Goal: Find specific page/section: Find specific page/section

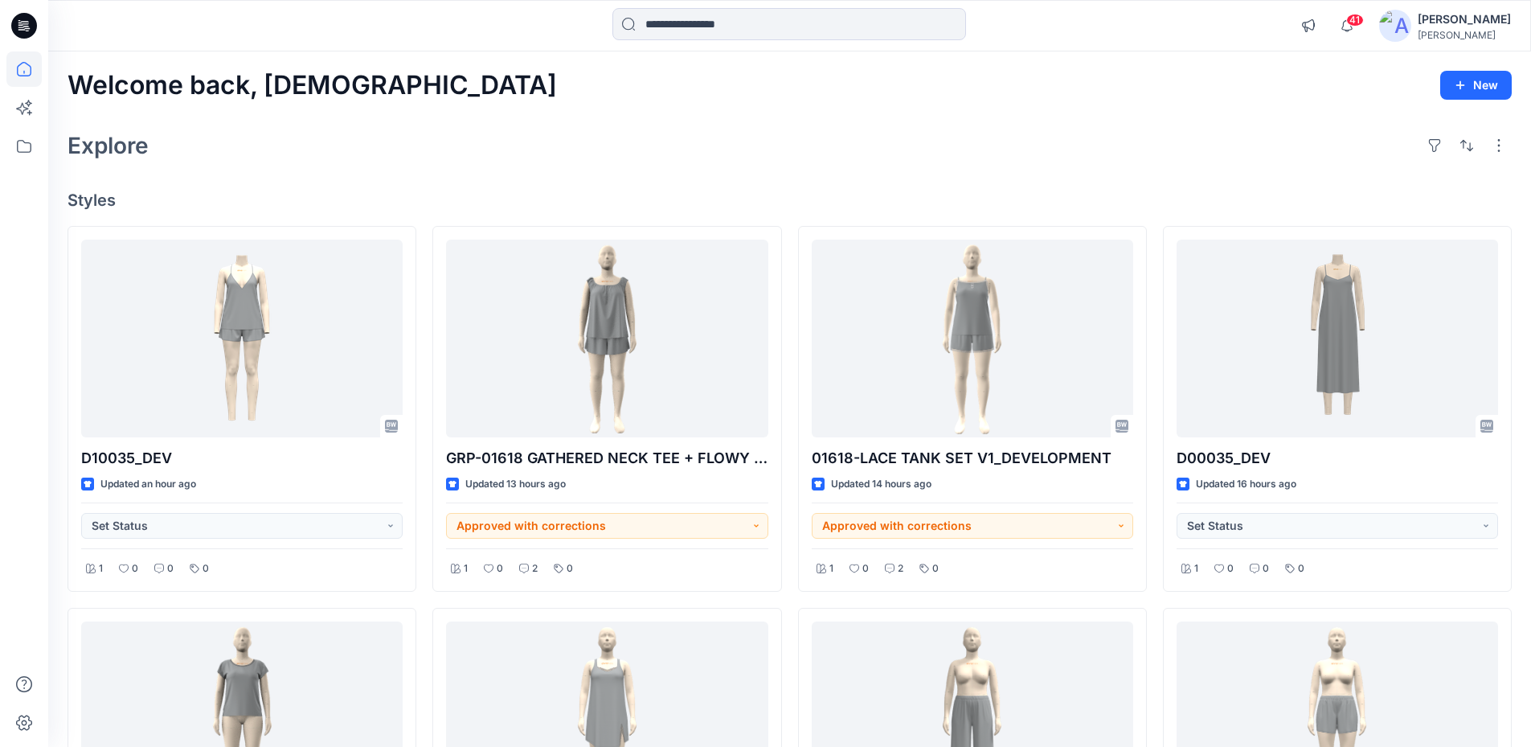
click at [15, 29] on icon at bounding box center [24, 26] width 26 height 26
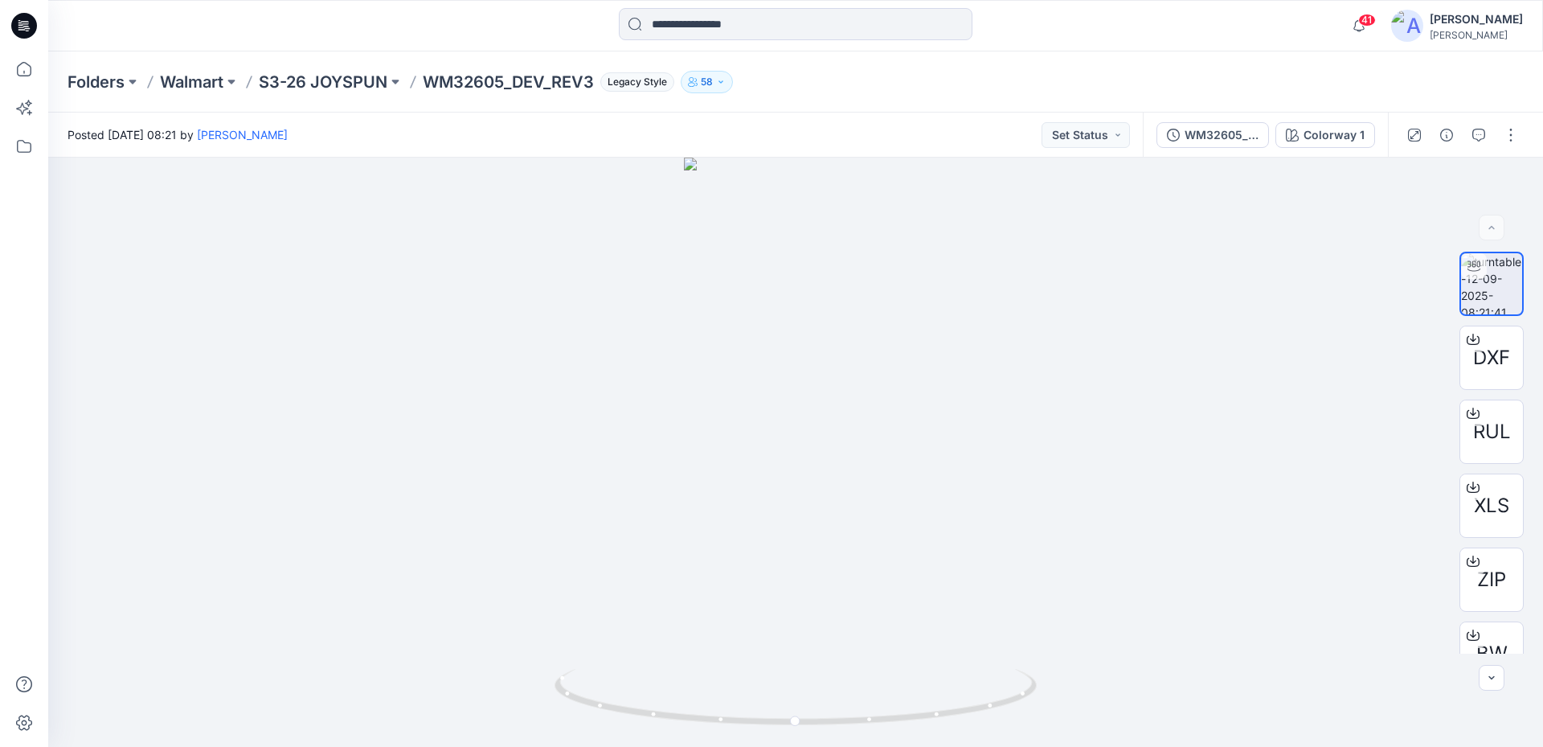
click at [33, 34] on icon at bounding box center [24, 26] width 26 height 26
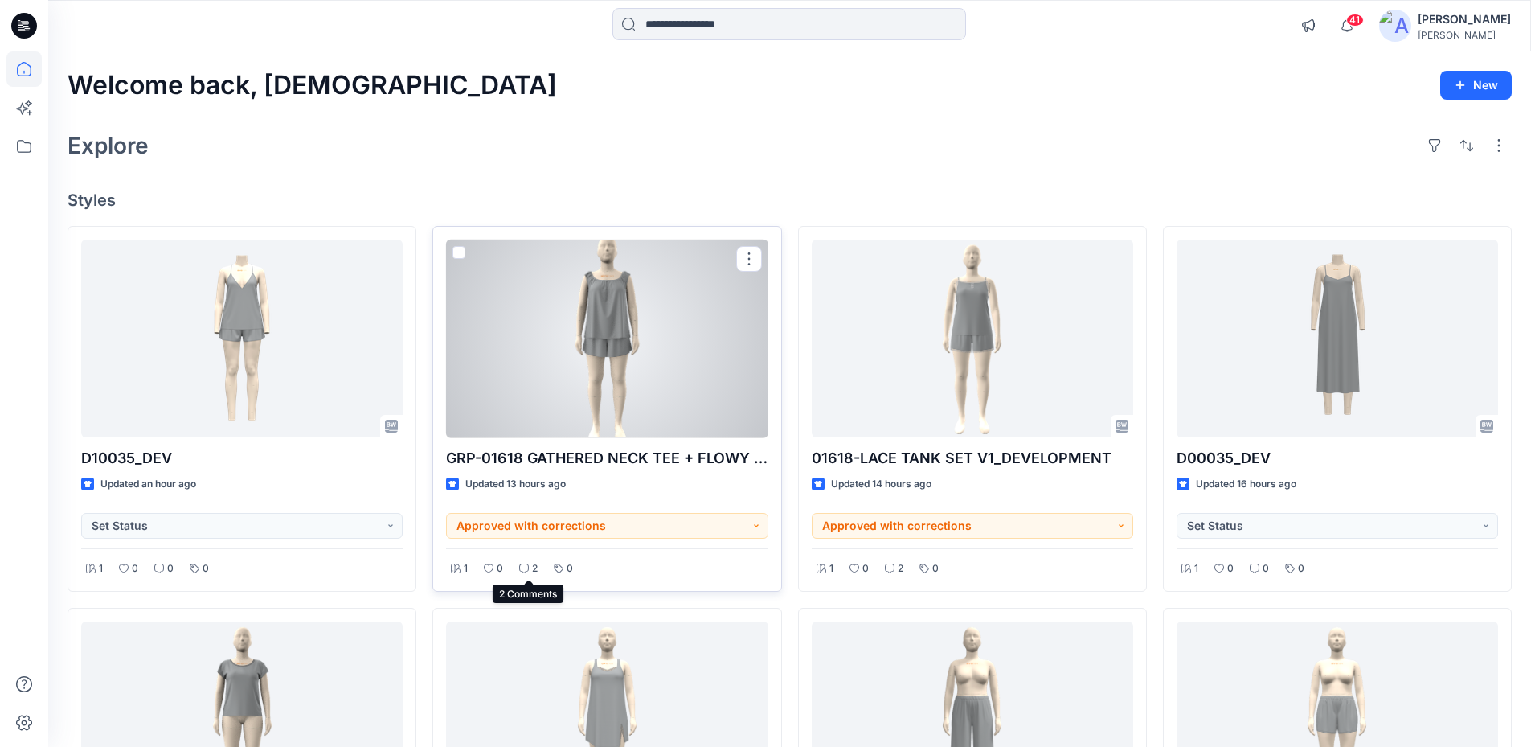
click at [520, 559] on div "2" at bounding box center [528, 569] width 28 height 20
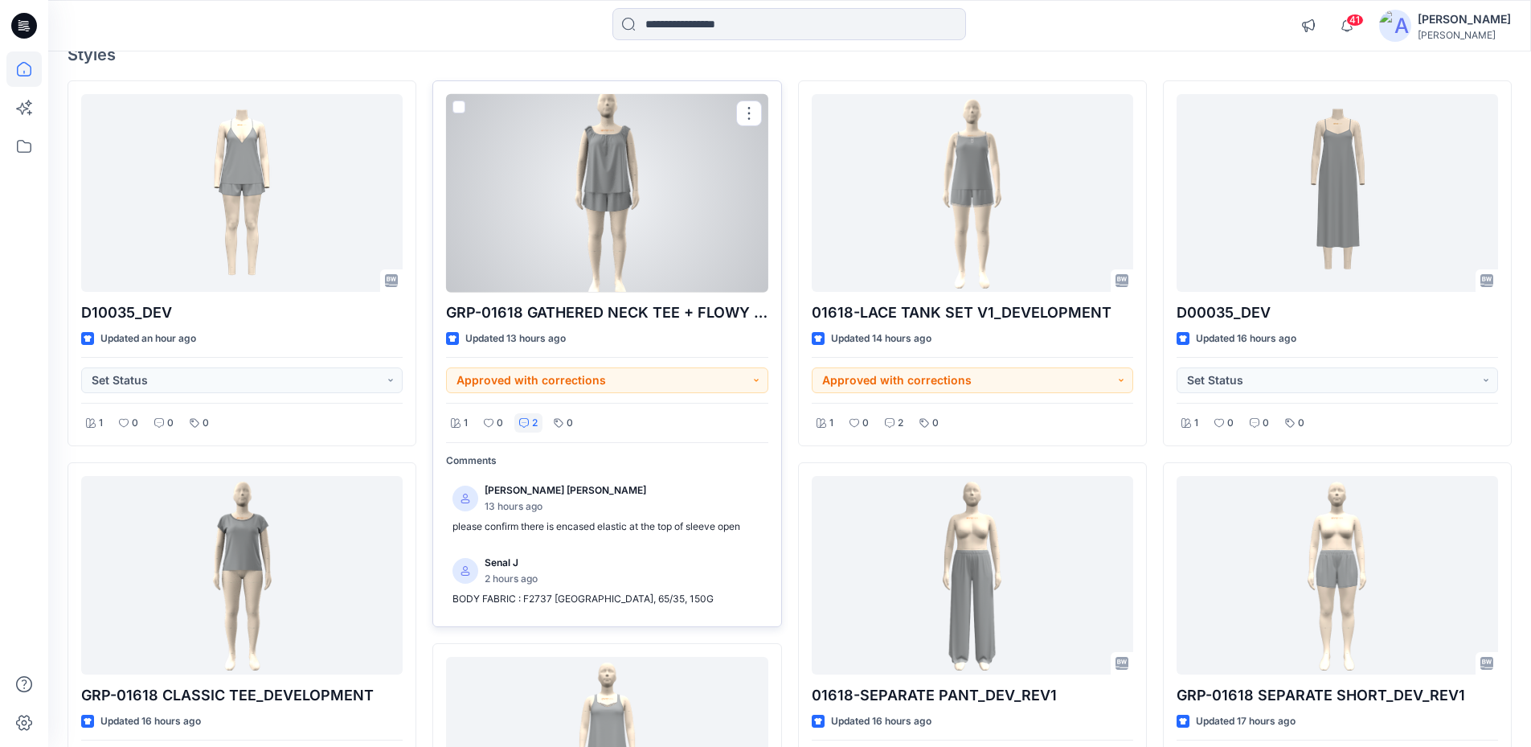
scroll to position [161, 0]
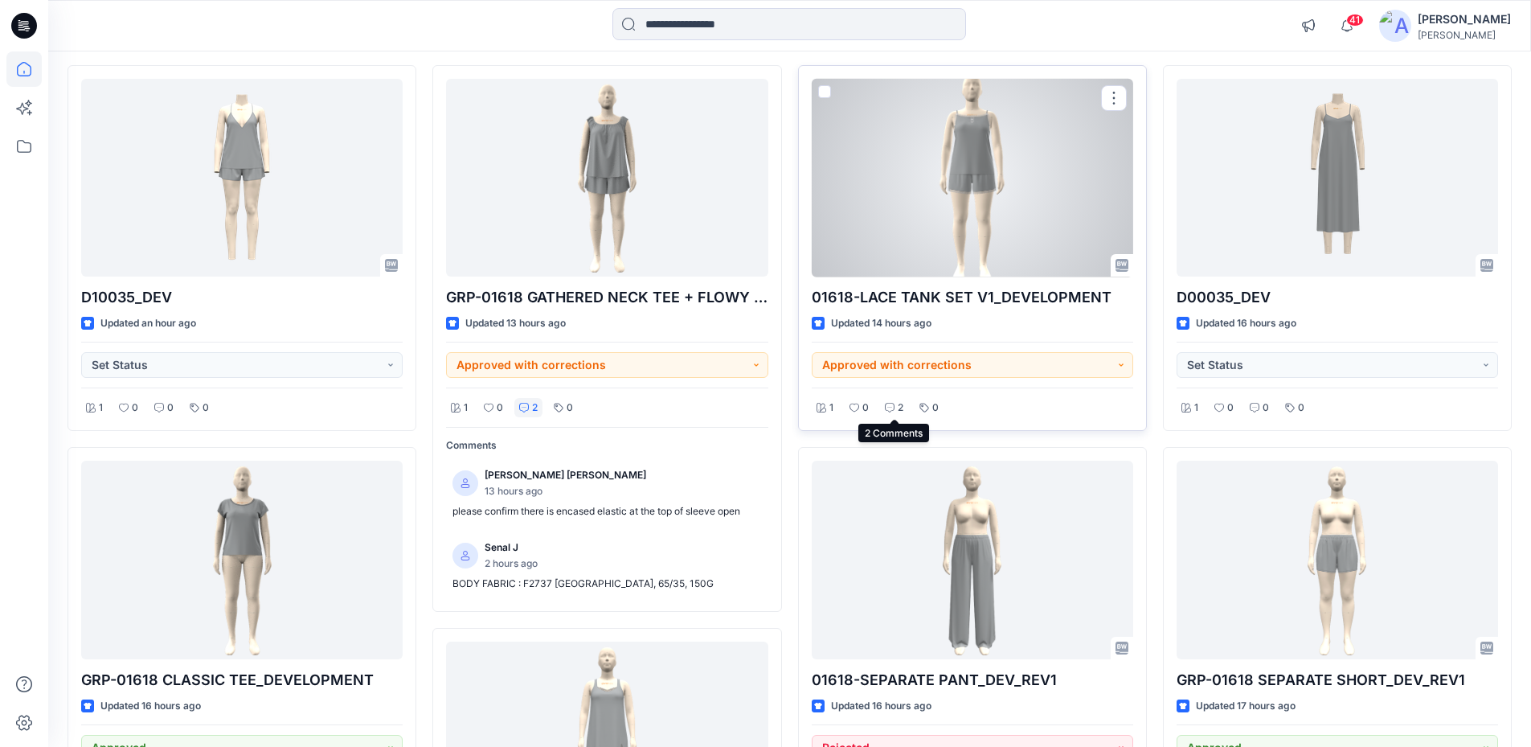
click at [890, 406] on icon at bounding box center [890, 408] width 10 height 10
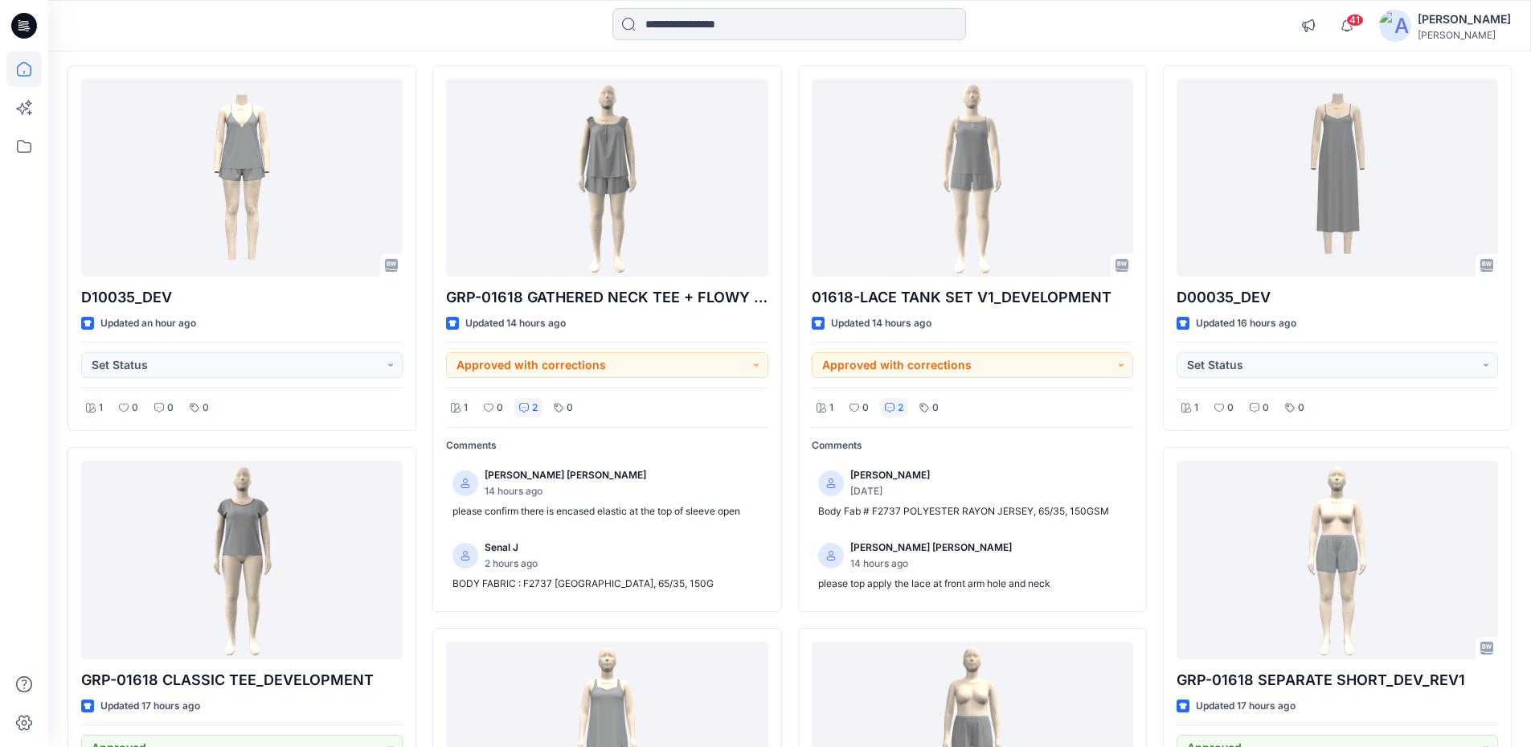
click at [726, 31] on input at bounding box center [789, 24] width 354 height 32
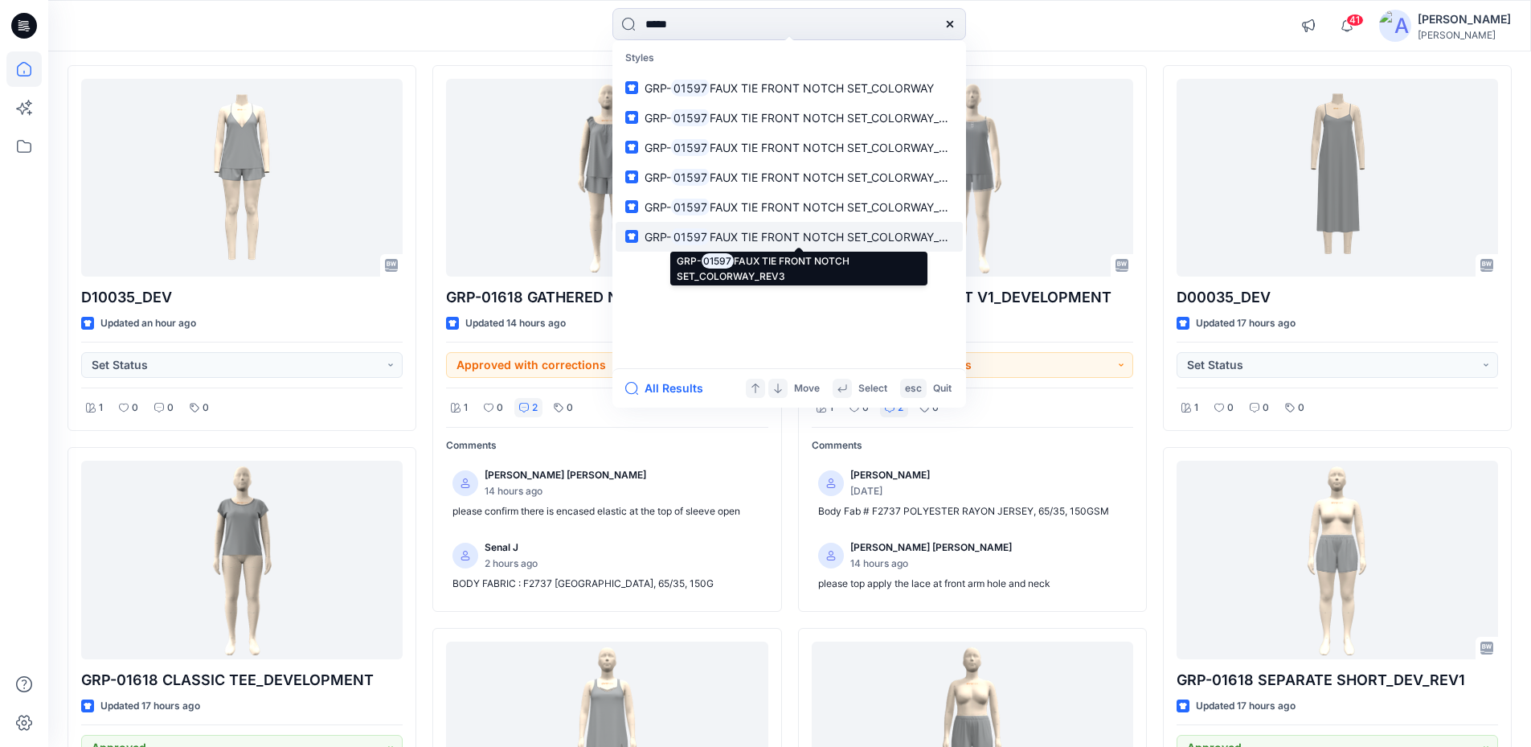
type input "*****"
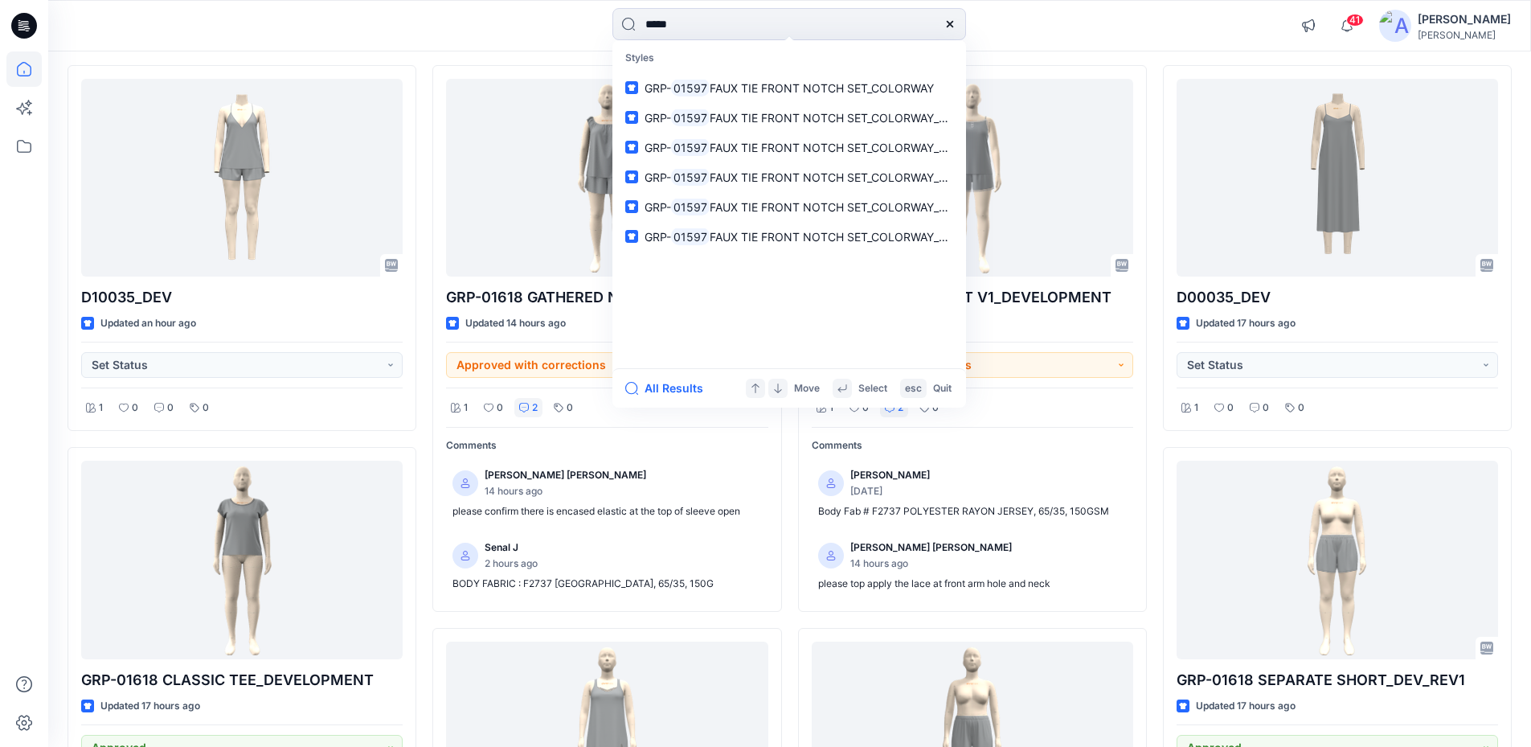
click at [285, 35] on div at bounding box center [233, 25] width 370 height 35
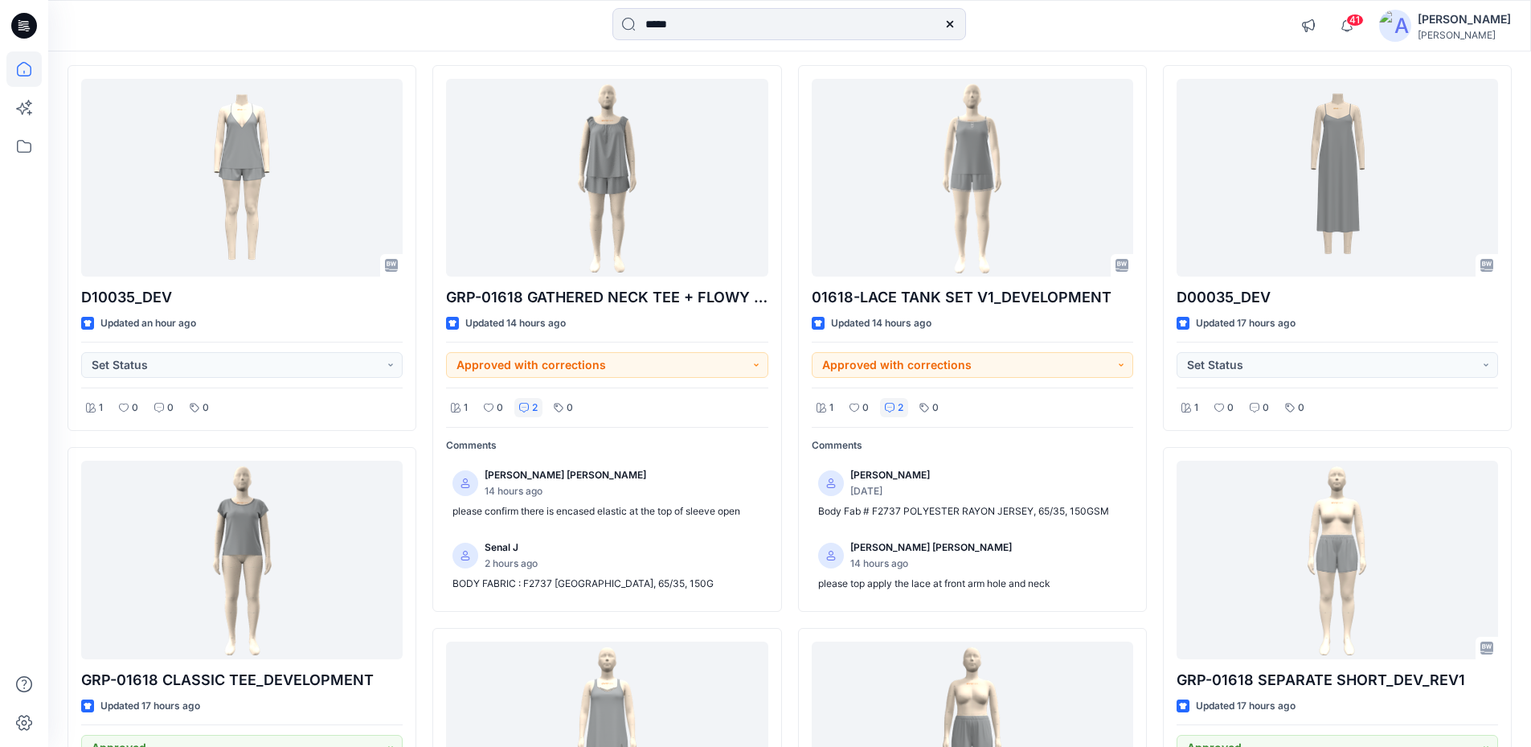
click at [953, 24] on icon at bounding box center [949, 24] width 13 height 13
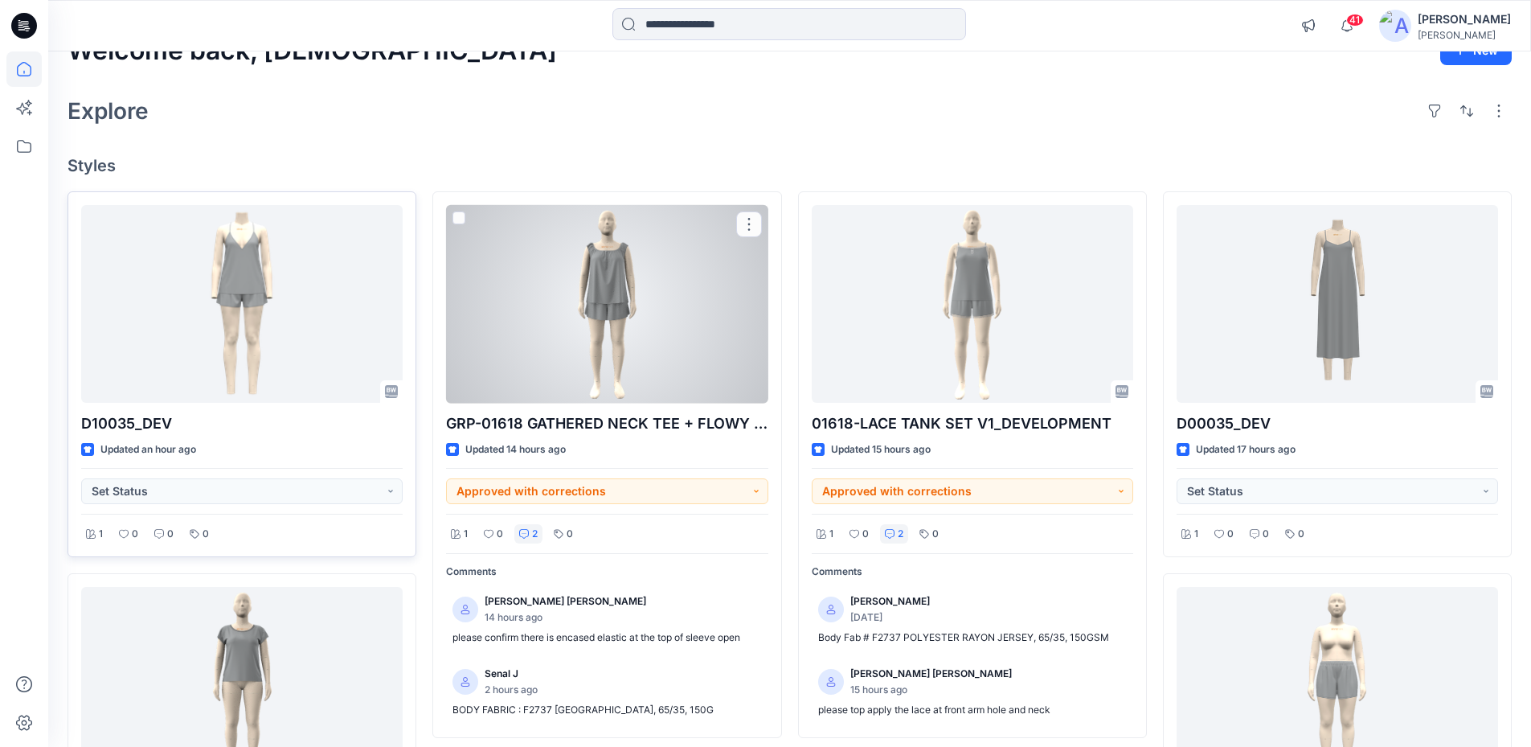
scroll to position [0, 0]
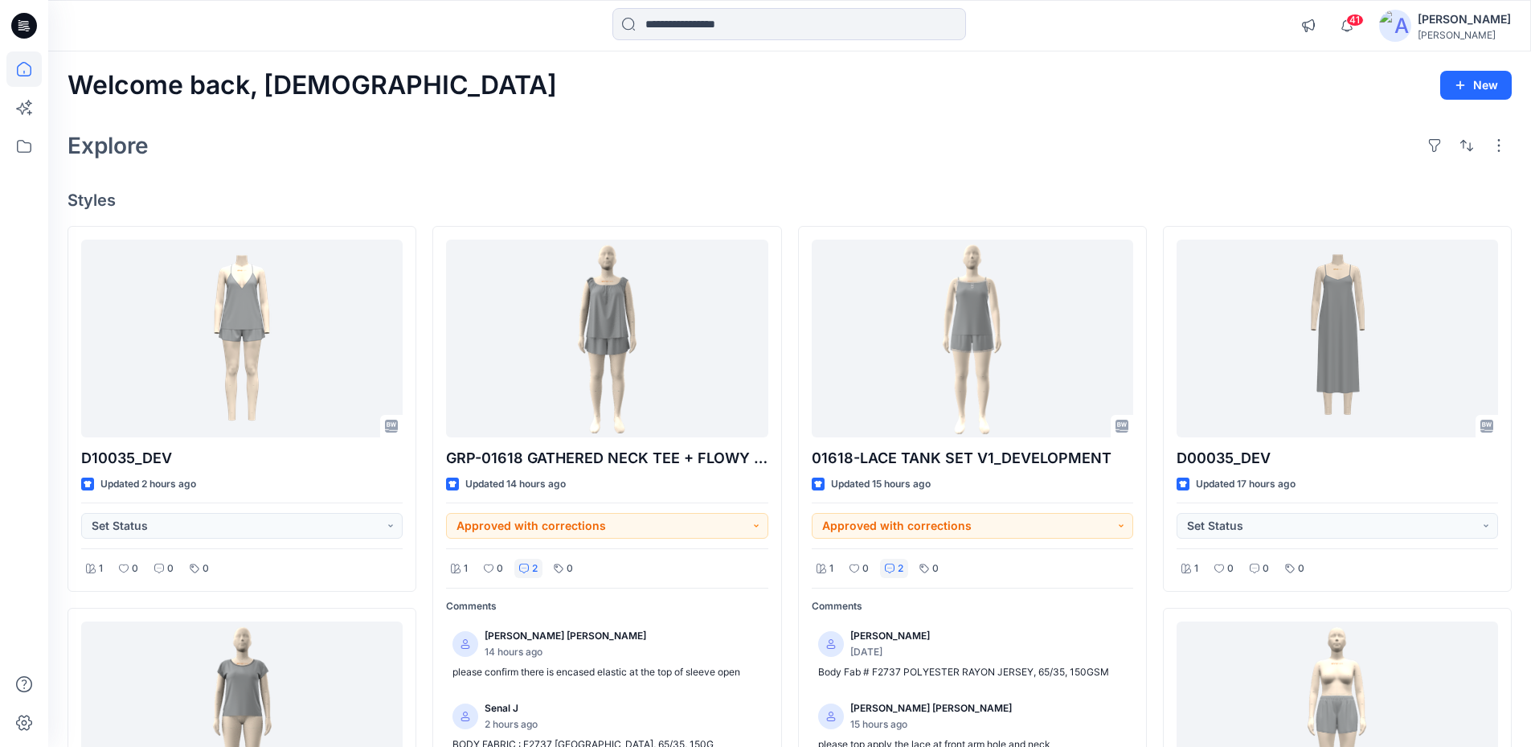
drag, startPoint x: 20, startPoint y: 18, endPoint x: 27, endPoint y: 3, distance: 16.9
click at [23, 18] on icon at bounding box center [24, 26] width 26 height 26
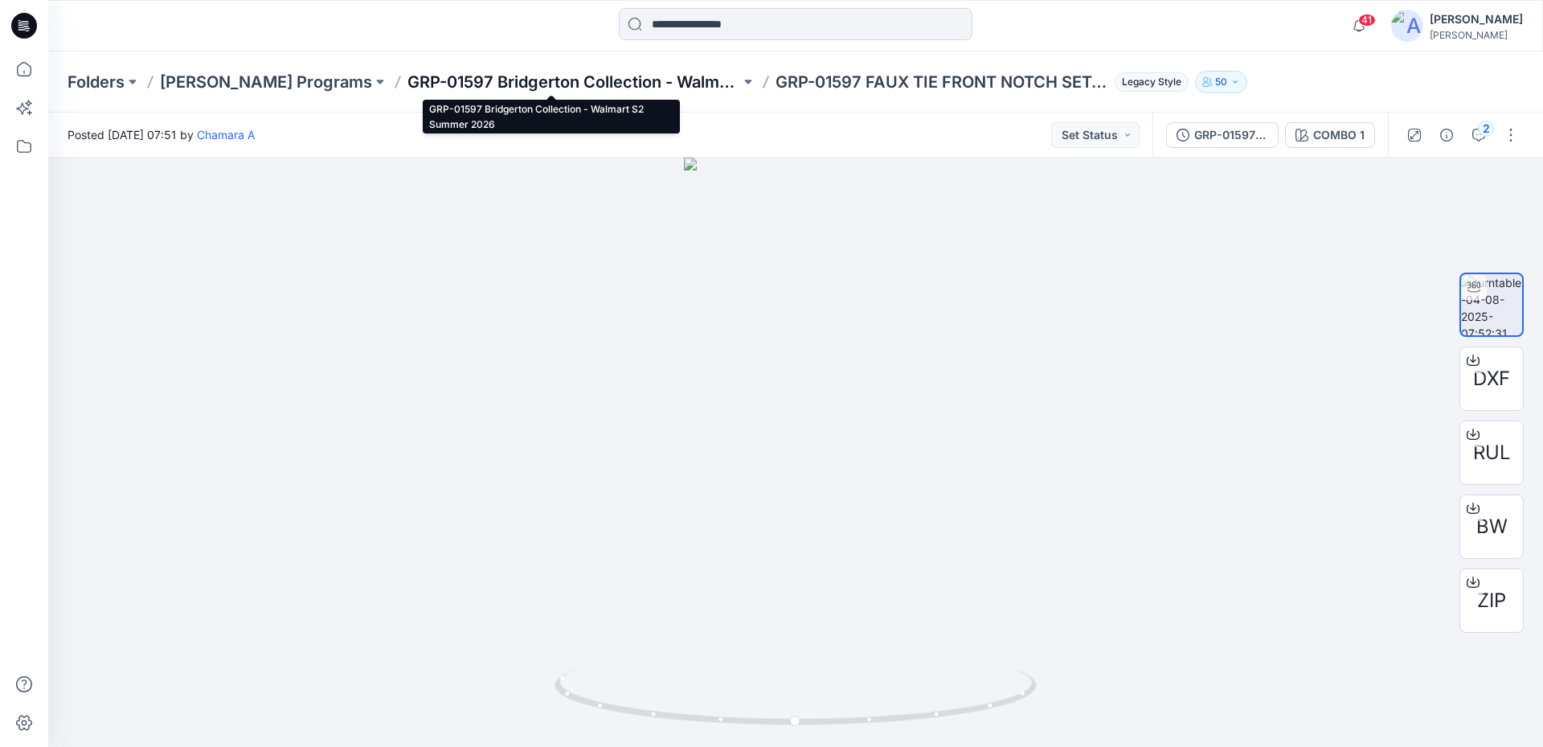
click at [577, 77] on p "GRP-01597 Bridgerton Collection - Walmart S2 Summer 2026" at bounding box center [573, 82] width 333 height 23
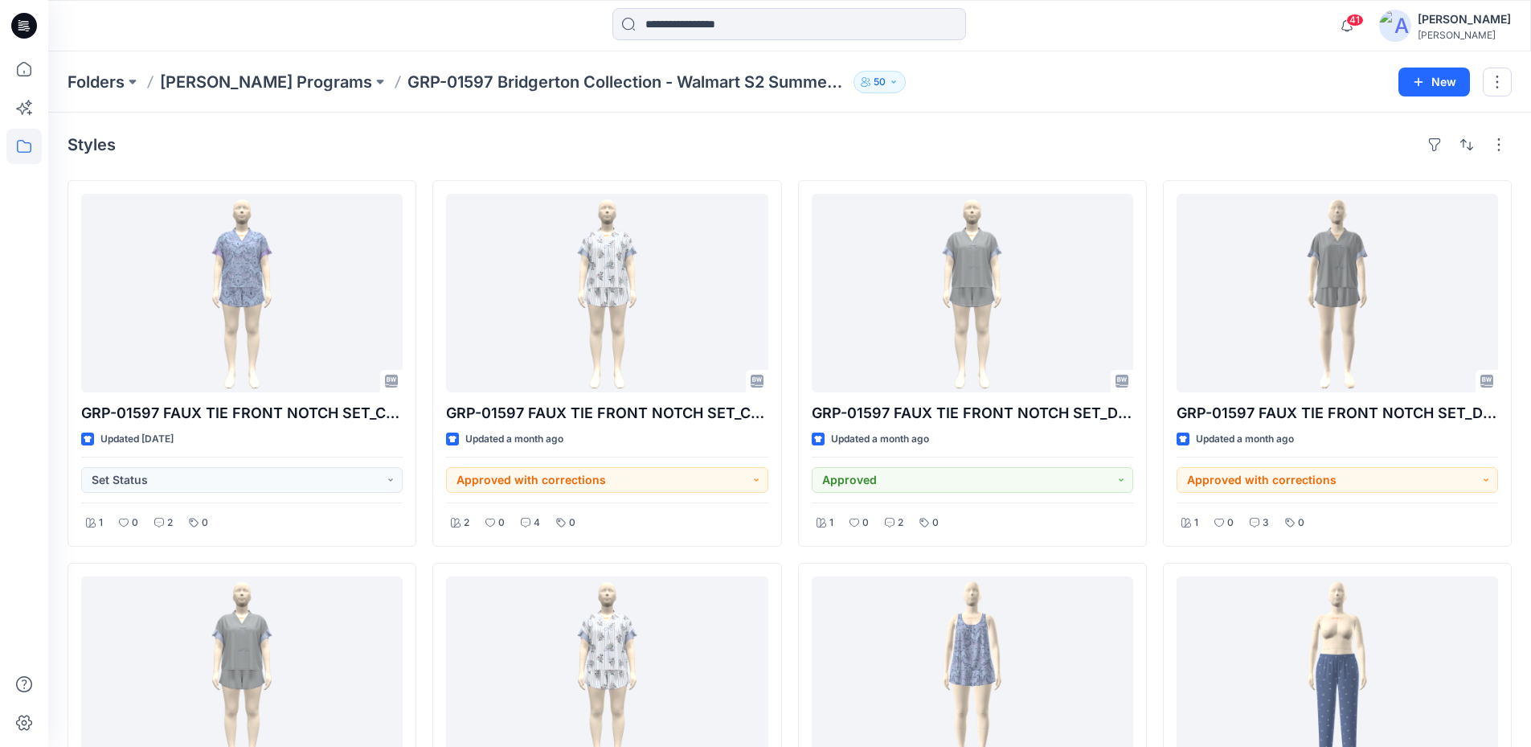
click at [1005, 45] on div "41 Notifications Senal J shared GRP-01618 GATHERED NECK TEE + FLOWY SHORT_DEVEL…" at bounding box center [789, 25] width 1483 height 51
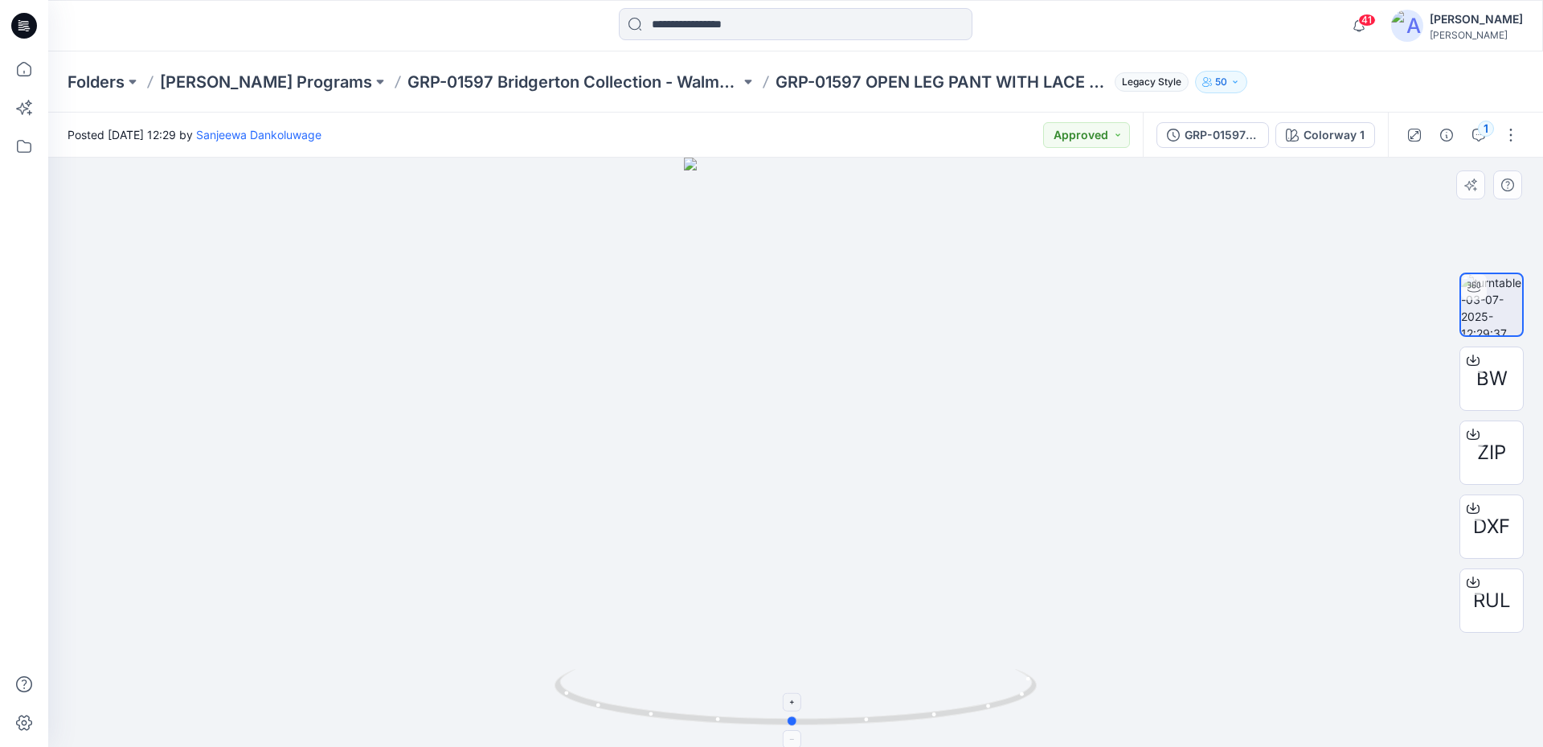
drag, startPoint x: 969, startPoint y: 715, endPoint x: 978, endPoint y: 694, distance: 23.4
click at [978, 694] on icon at bounding box center [797, 699] width 486 height 60
click at [801, 29] on input at bounding box center [796, 24] width 354 height 32
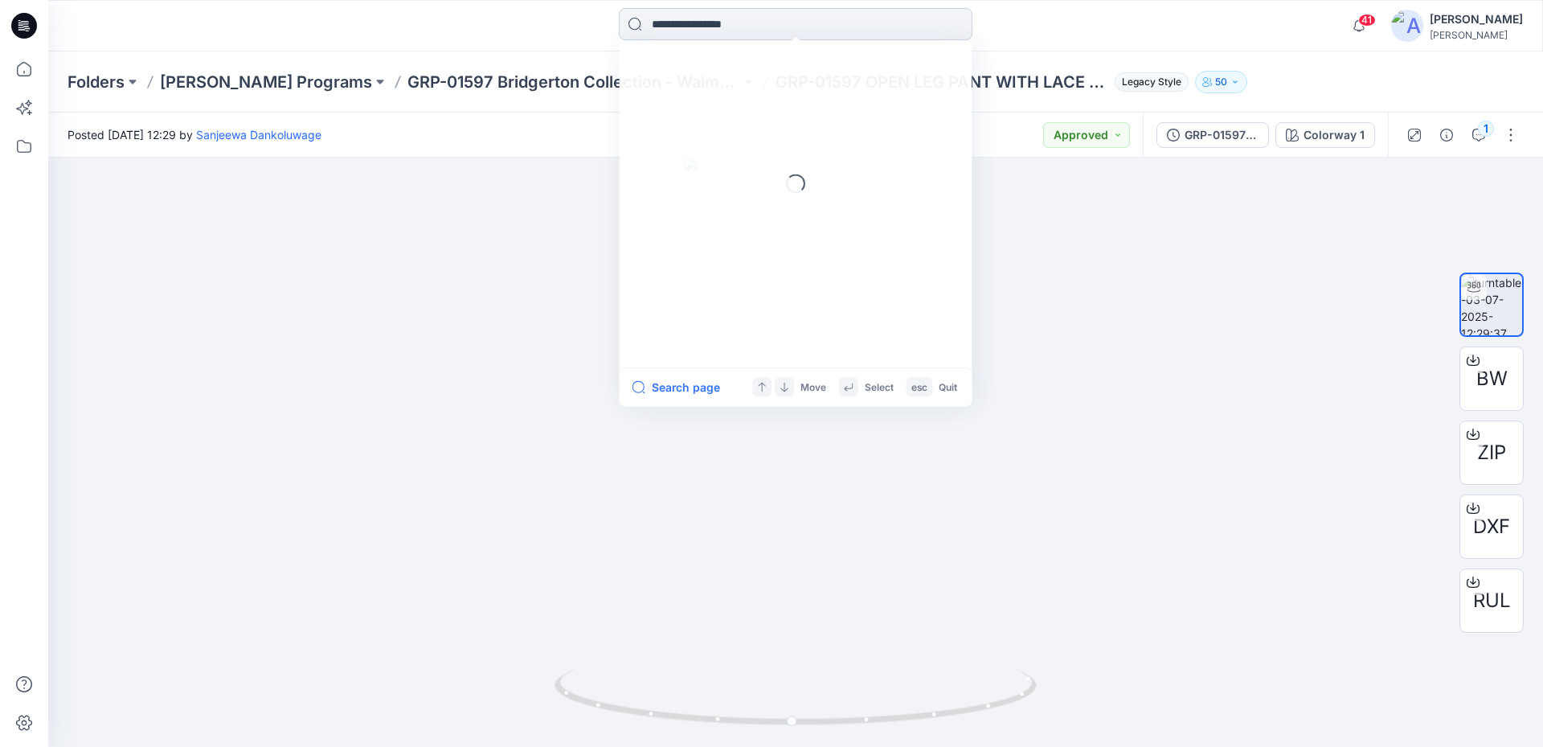
paste input "**********"
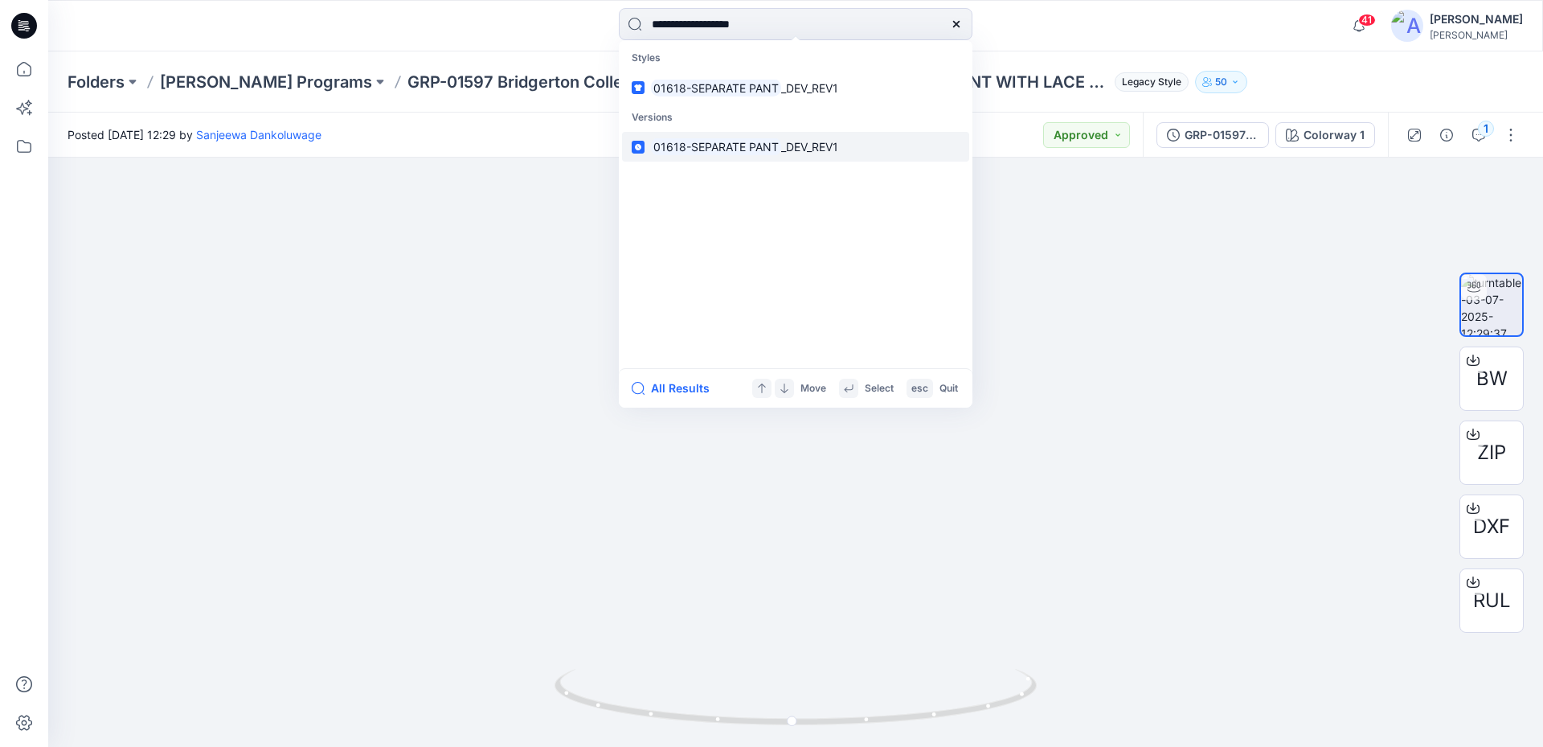
type input "**********"
click at [763, 147] on mark "01618-SEPARATE PANT" at bounding box center [716, 146] width 130 height 18
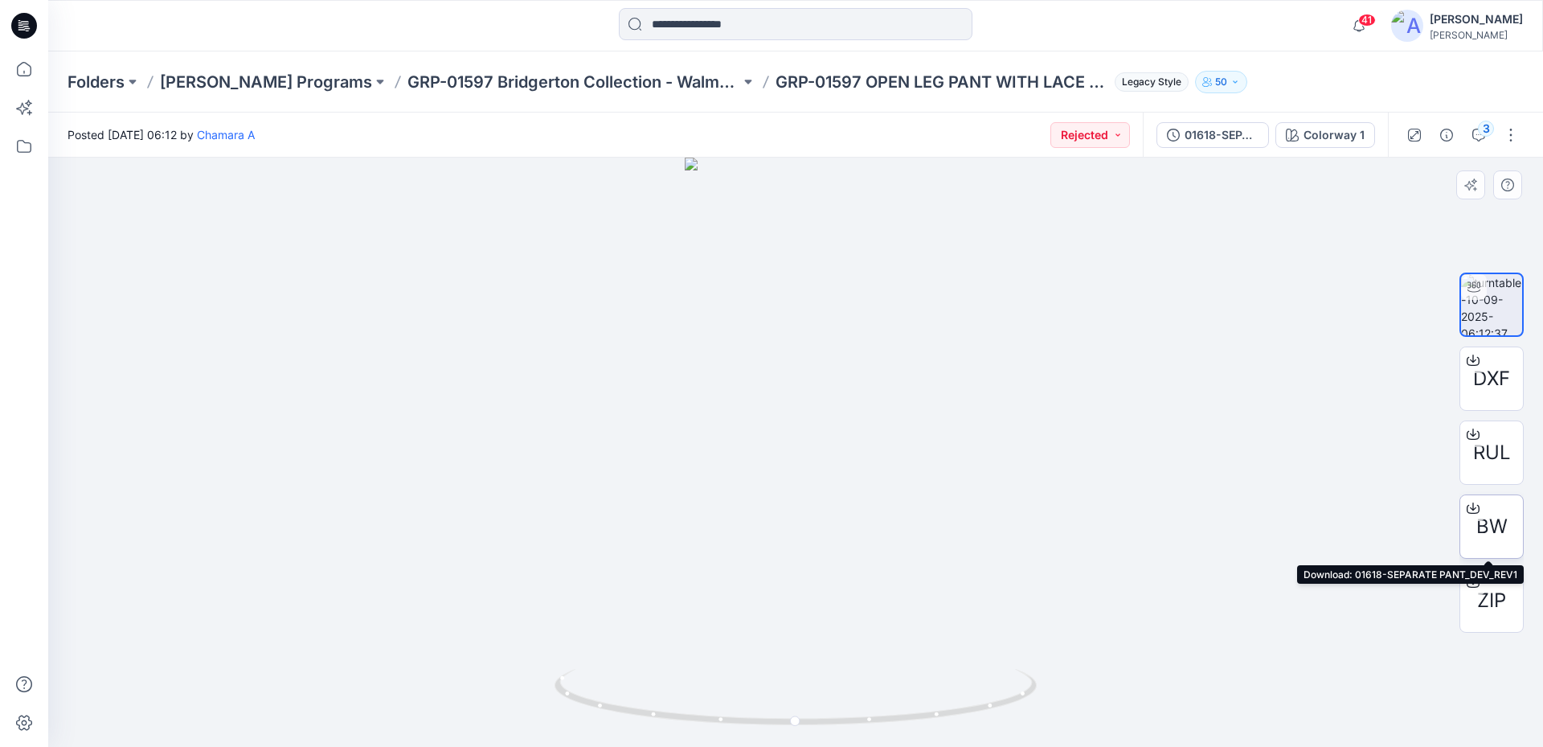
click at [1484, 513] on div at bounding box center [1473, 508] width 26 height 26
drag, startPoint x: 927, startPoint y: 718, endPoint x: 843, endPoint y: 672, distance: 95.7
click at [857, 717] on icon at bounding box center [797, 699] width 486 height 60
drag, startPoint x: 844, startPoint y: 722, endPoint x: 935, endPoint y: 710, distance: 91.7
click at [934, 710] on icon at bounding box center [797, 699] width 486 height 60
